Goal: Information Seeking & Learning: Learn about a topic

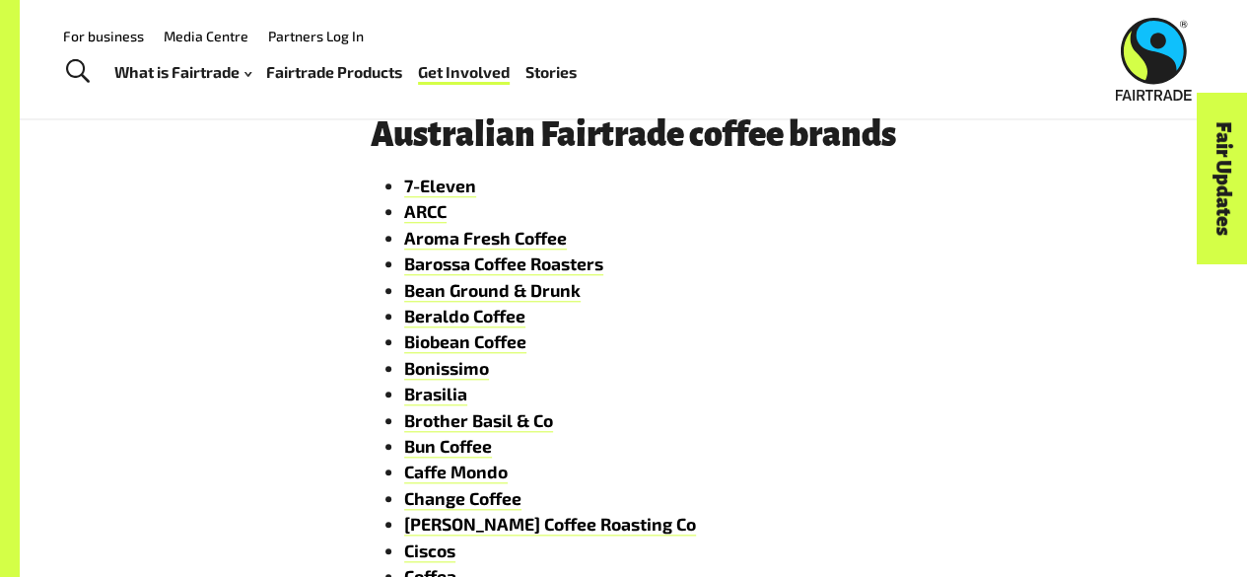
scroll to position [805, 0]
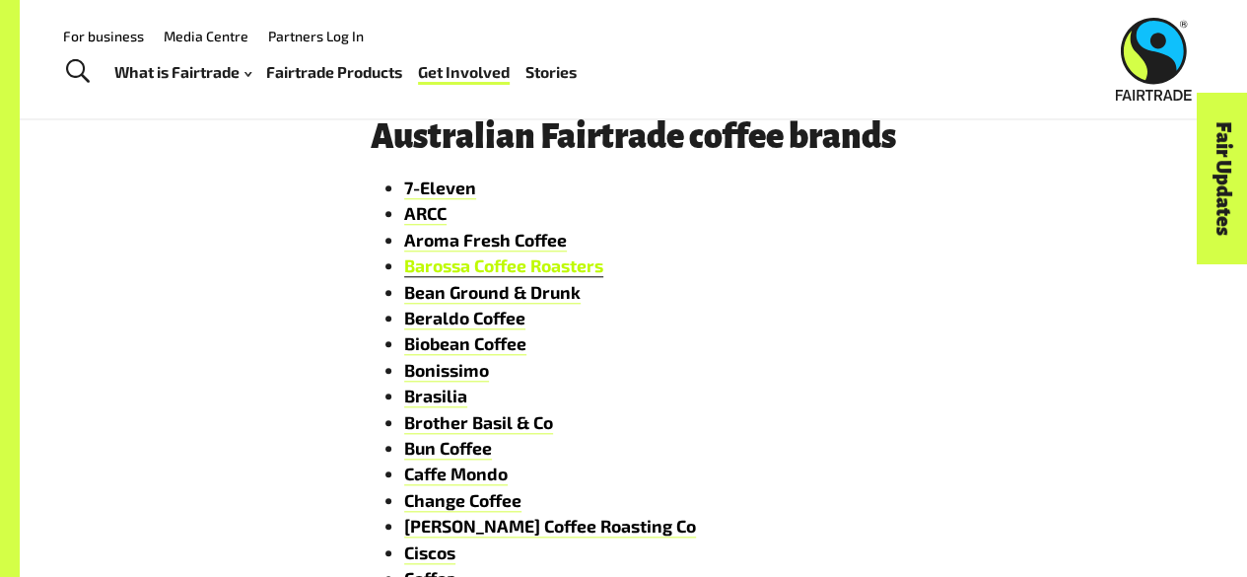
click at [564, 272] on link "Barossa Coffee Roasters" at bounding box center [503, 265] width 199 height 23
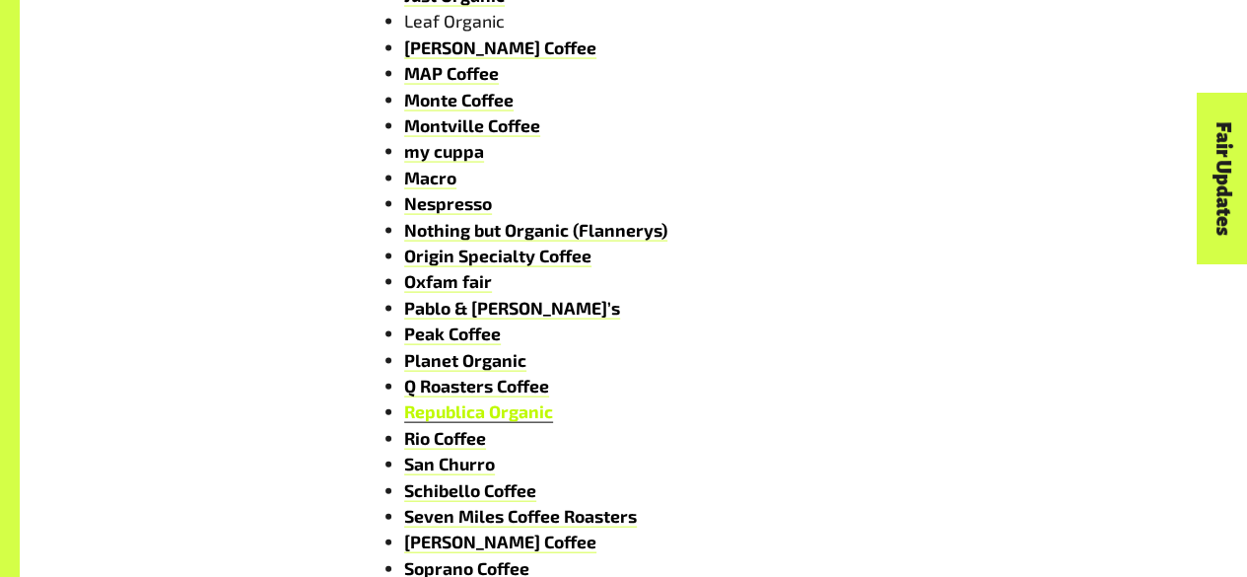
scroll to position [1978, 0]
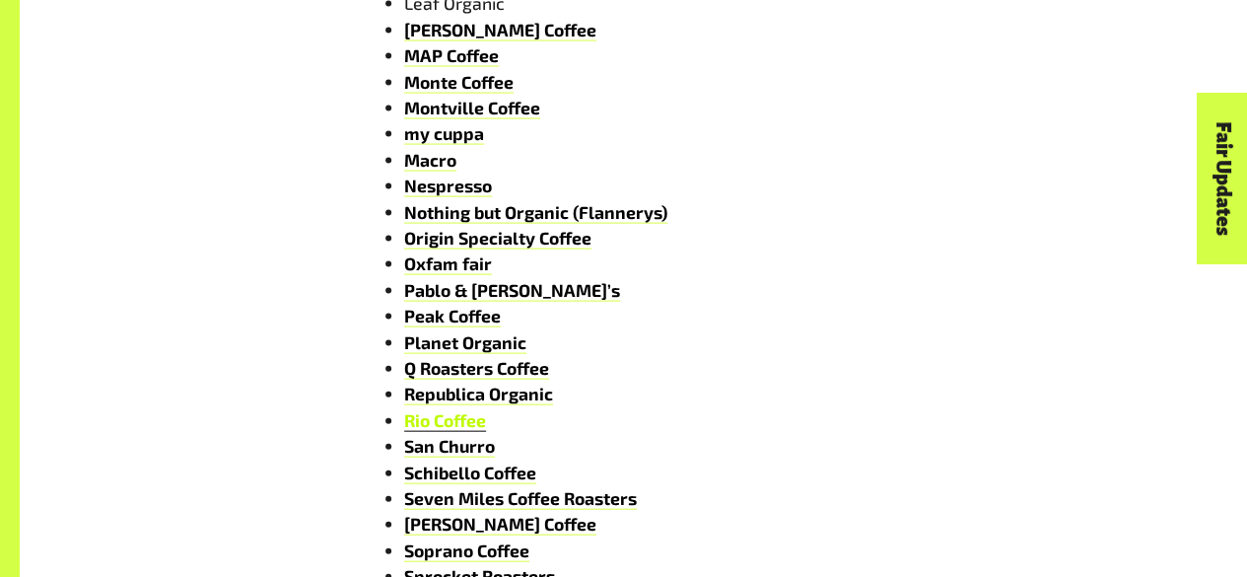
click at [468, 432] on link "Rio Coffee" at bounding box center [445, 420] width 82 height 23
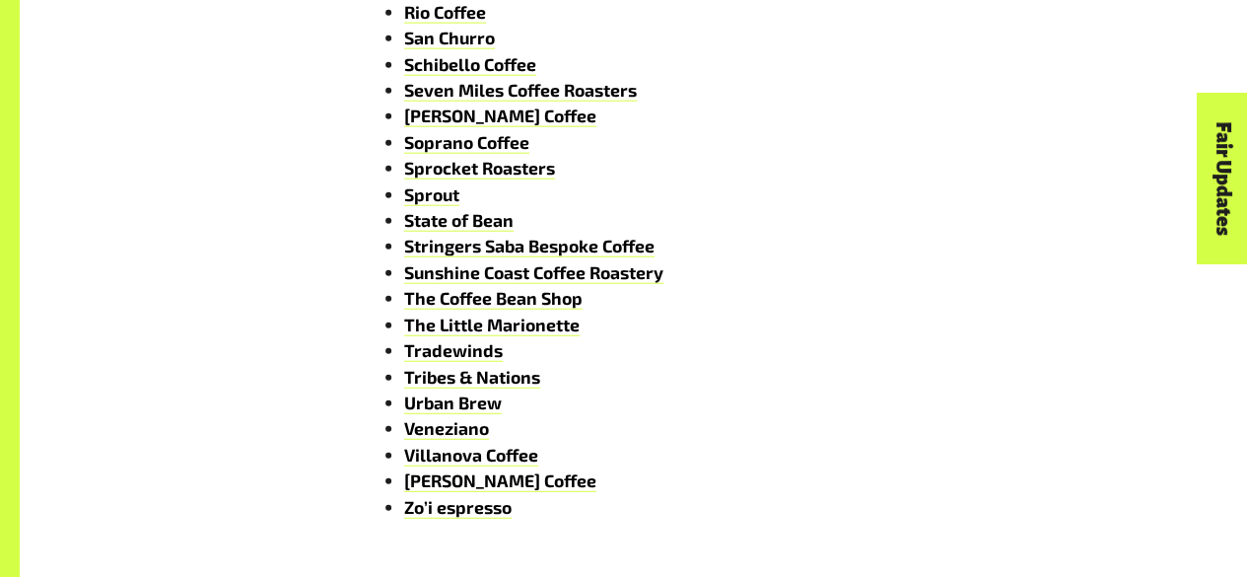
scroll to position [2384, 0]
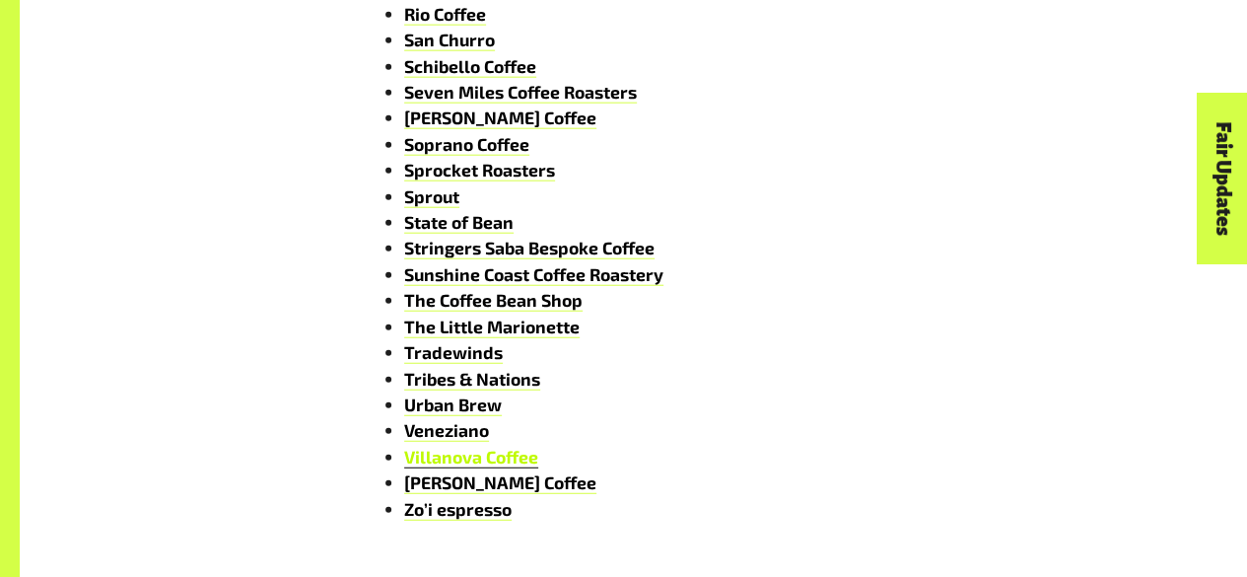
click at [499, 468] on link "Villanova Coffee" at bounding box center [471, 457] width 134 height 23
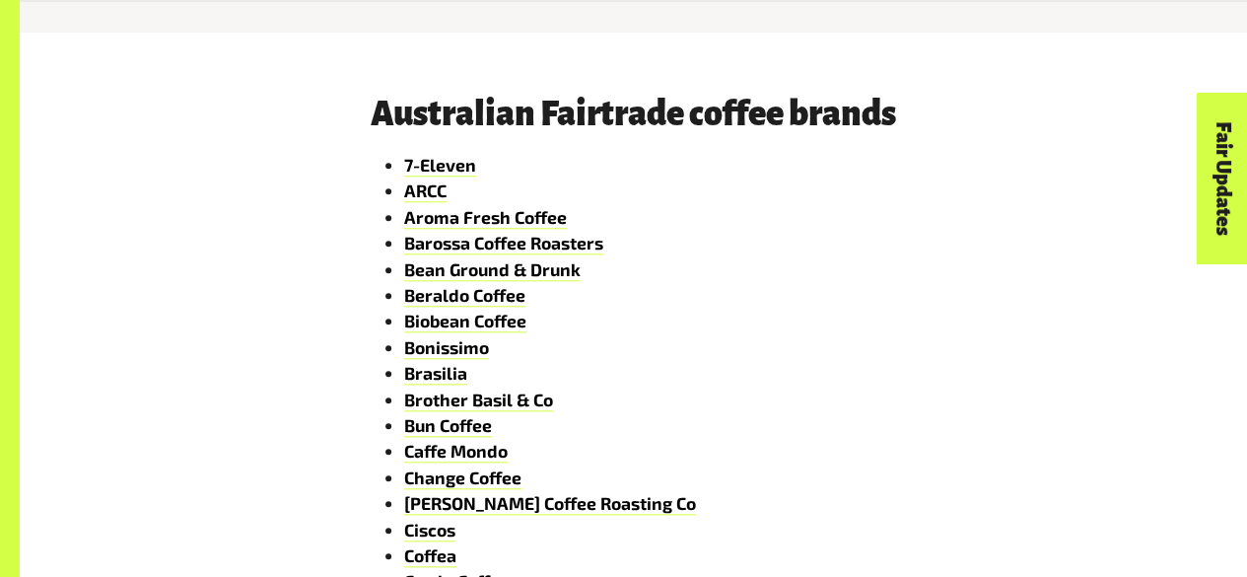
scroll to position [832, 0]
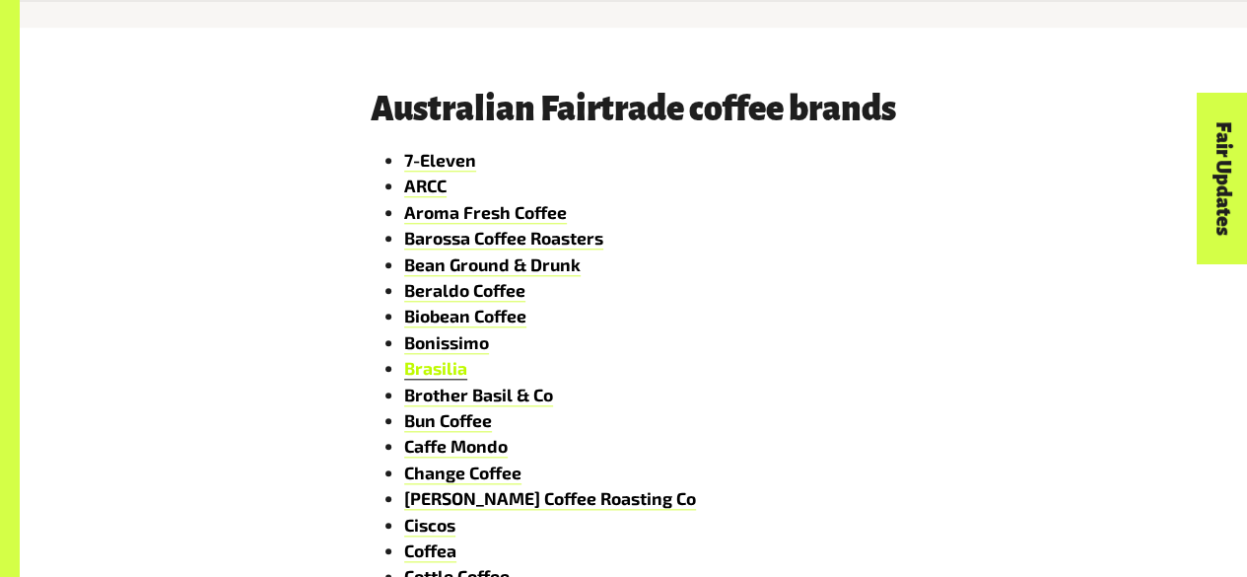
click at [455, 373] on link "Brasilia" at bounding box center [435, 368] width 63 height 23
